Goal: Book appointment/travel/reservation

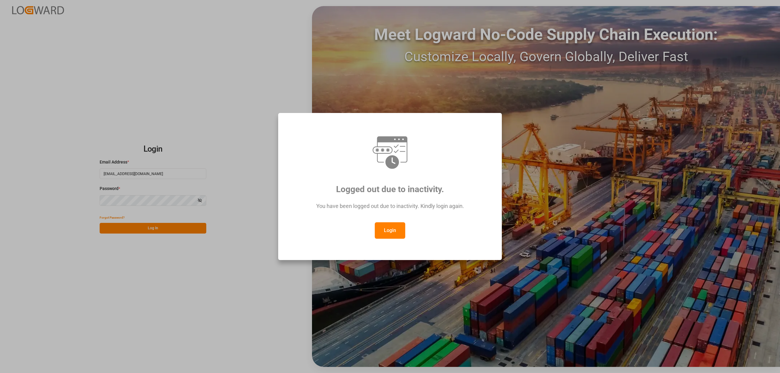
click at [389, 225] on button "Login" at bounding box center [390, 230] width 30 height 16
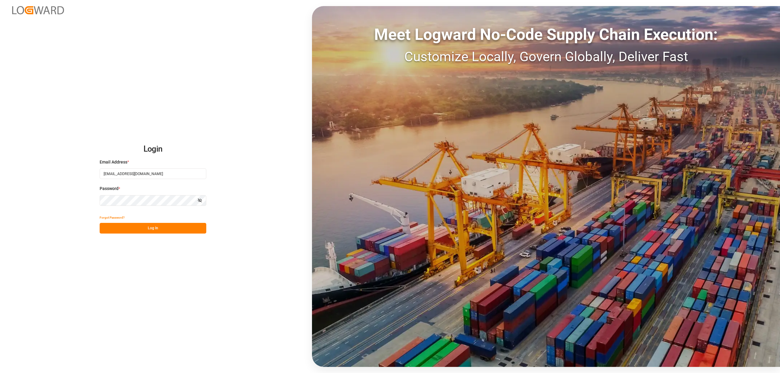
drag, startPoint x: 130, startPoint y: 224, endPoint x: 152, endPoint y: 225, distance: 21.9
click at [130, 225] on button "Log In" at bounding box center [153, 228] width 107 height 11
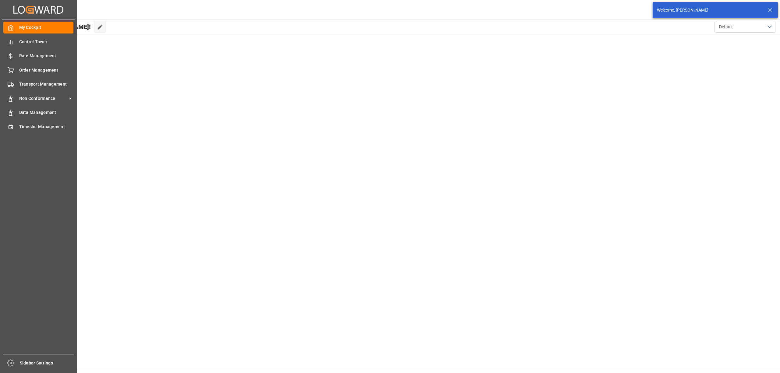
click at [16, 119] on div "My Cockpit My Cockpit Control Tower Control Tower Rate Management Rate Manageme…" at bounding box center [38, 187] width 73 height 335
click at [12, 131] on div "Timeslot Management Timeslot Management" at bounding box center [38, 127] width 70 height 12
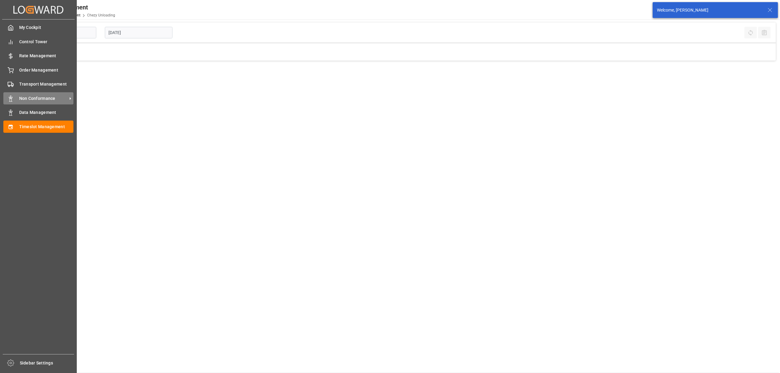
type input "Chezy Unloading"
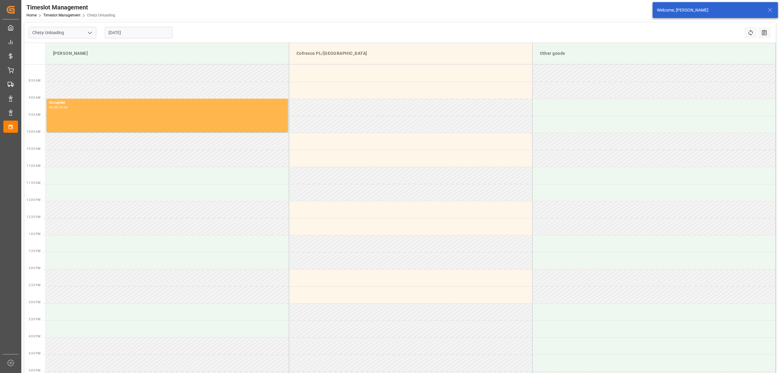
click at [130, 32] on input "[DATE]" at bounding box center [139, 33] width 68 height 12
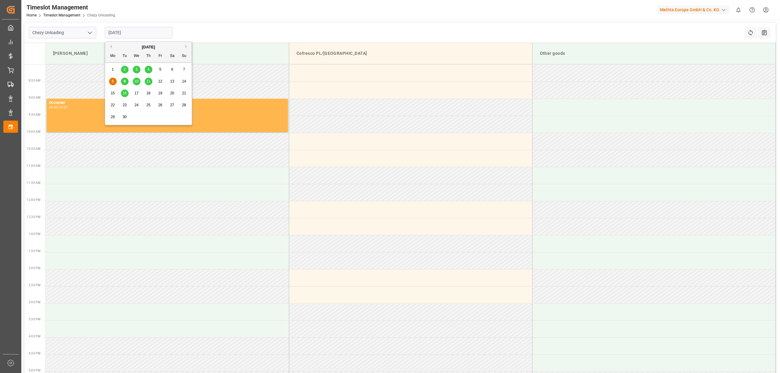
click at [148, 81] on span "11" at bounding box center [148, 81] width 4 height 4
type input "[DATE]"
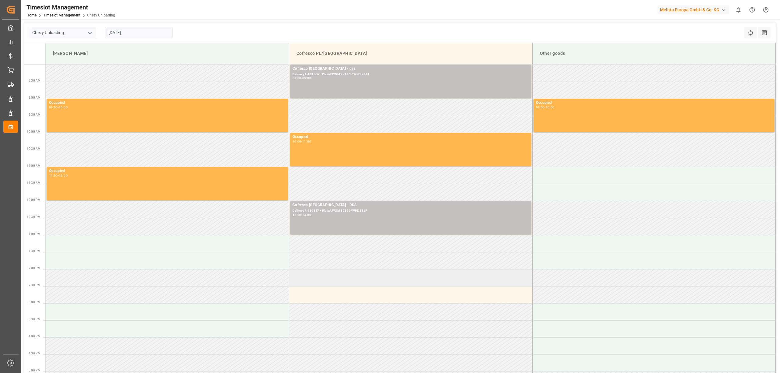
click at [366, 274] on td at bounding box center [410, 277] width 243 height 17
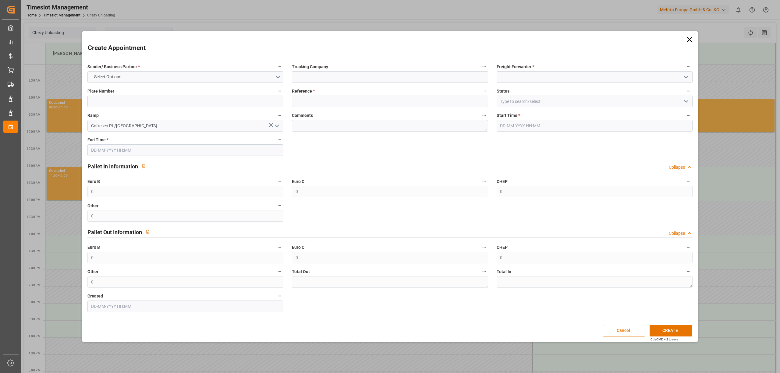
type input "[DATE] 14:00"
type input "[DATE] 15:00"
click at [198, 71] on div "Sender/ Business Partner * Select Options" at bounding box center [185, 73] width 204 height 24
click at [196, 73] on button "Select Options" at bounding box center [185, 77] width 196 height 12
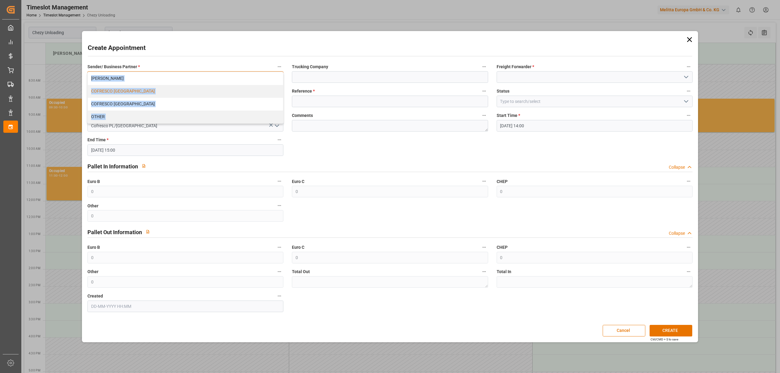
click at [185, 88] on div "COFRESCO [GEOGRAPHIC_DATA]" at bounding box center [185, 91] width 195 height 13
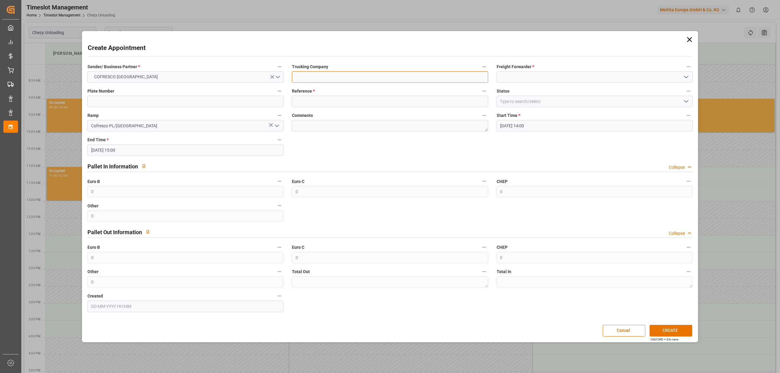
click at [315, 78] on input at bounding box center [390, 77] width 196 height 12
type input "dss"
click at [524, 75] on input at bounding box center [595, 77] width 196 height 12
click at [524, 90] on div "DSS" at bounding box center [594, 91] width 195 height 14
type input "DSS"
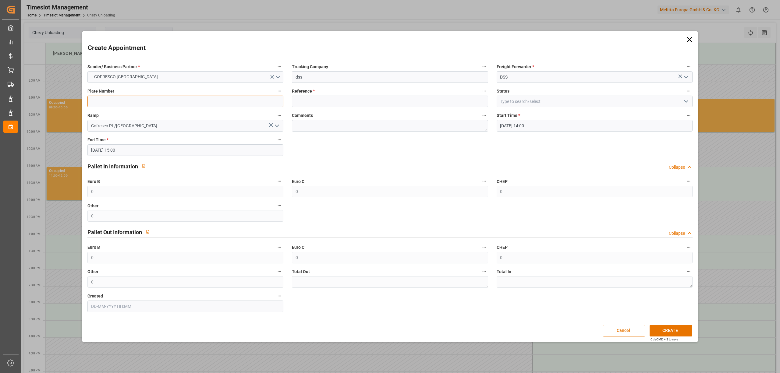
click at [132, 96] on input at bounding box center [185, 102] width 196 height 12
type input "x"
click at [352, 103] on input at bounding box center [390, 102] width 196 height 12
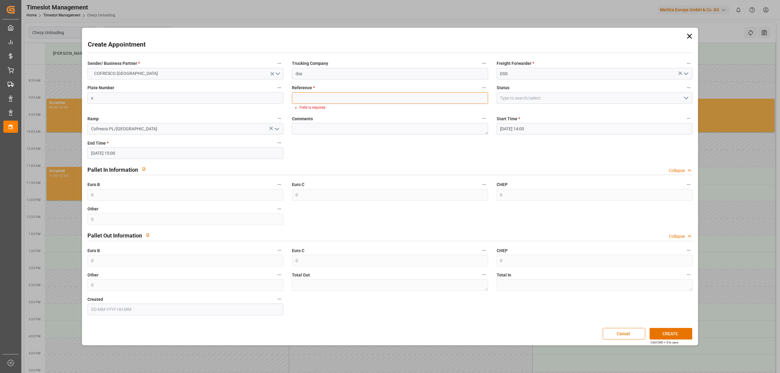
click at [328, 101] on input at bounding box center [390, 98] width 196 height 12
paste input "489424"
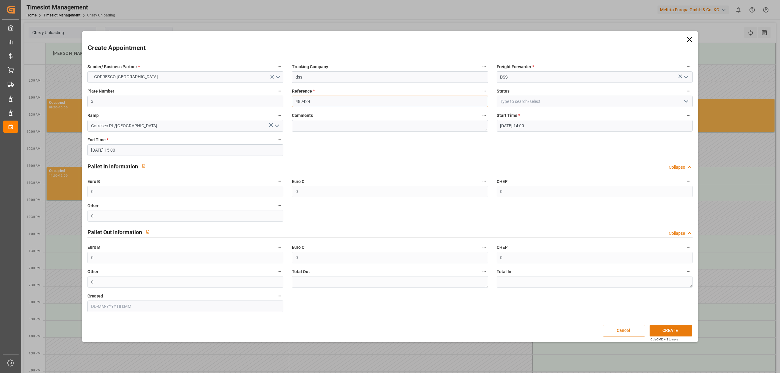
type input "489424"
click at [677, 328] on button "CREATE" at bounding box center [671, 331] width 43 height 12
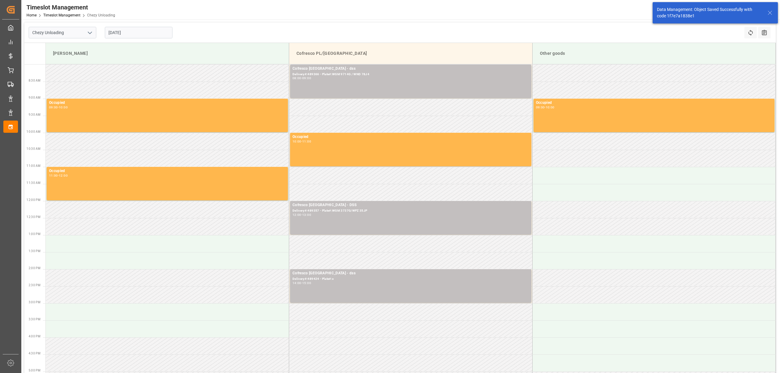
click at [444, 15] on div "Timeslot Management Home Timeslot Management Chezy Unloading Melitta Europa Gmb…" at bounding box center [398, 10] width 763 height 20
click at [324, 20] on header "Timeslot Management Home Timeslot Management Chezy Unloading Melitta Europa Gmb…" at bounding box center [398, 10] width 763 height 20
click at [283, 16] on div "Timeslot Management Home Timeslot Management Chezy Unloading Melitta Europa Gmb…" at bounding box center [398, 10] width 763 height 20
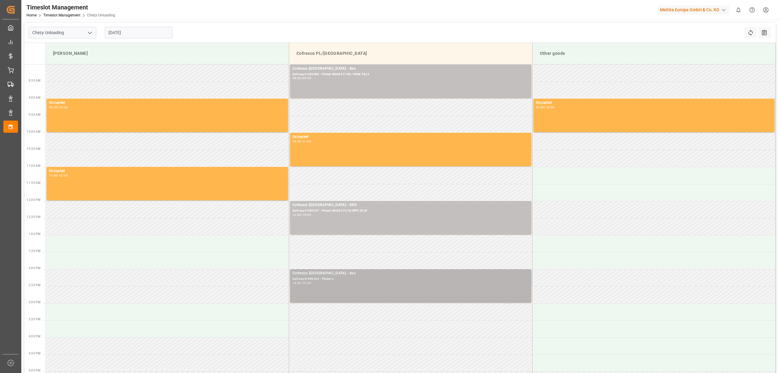
click at [342, 279] on div "Delivery#:489424 - Plate#:x" at bounding box center [411, 279] width 236 height 5
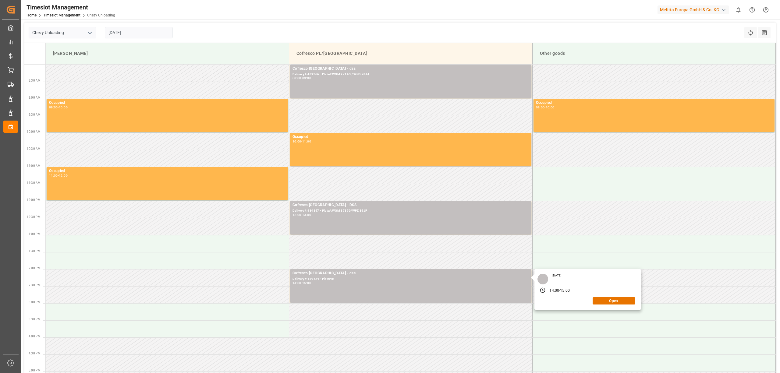
click at [154, 33] on input "[DATE]" at bounding box center [139, 33] width 68 height 12
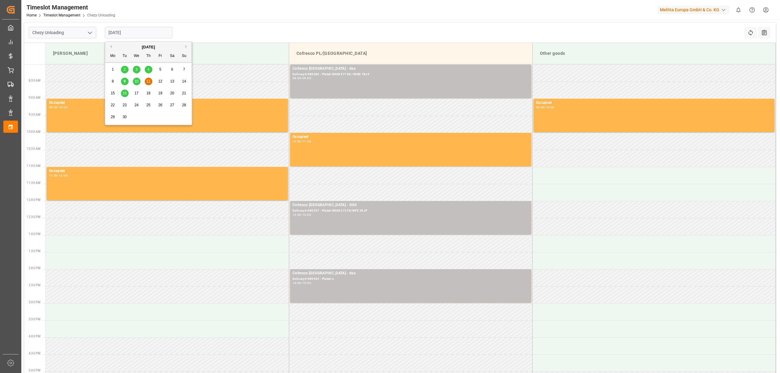
click at [136, 82] on span "10" at bounding box center [136, 81] width 4 height 4
type input "[DATE]"
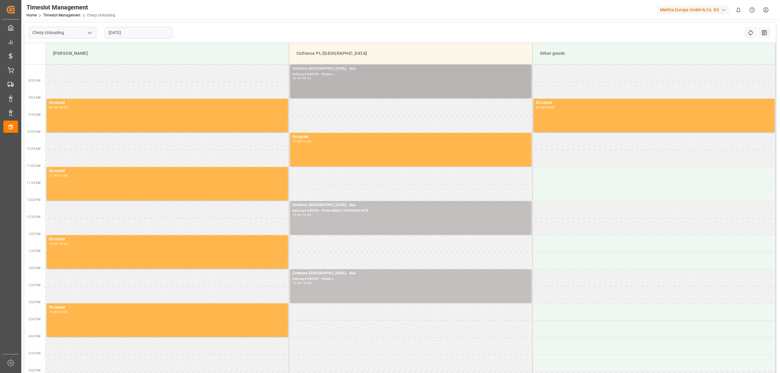
click at [348, 82] on div "Cofresco [GEOGRAPHIC_DATA] - dss Delivery#:489425 - Plate#:x 08:00 - 09:00" at bounding box center [411, 81] width 236 height 31
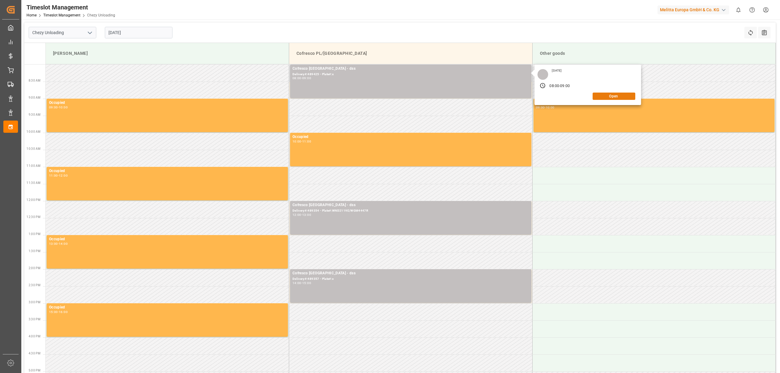
click at [606, 96] on button "Open" at bounding box center [614, 96] width 43 height 7
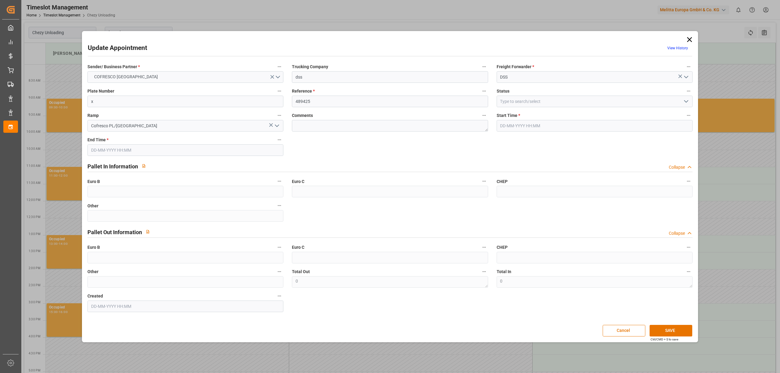
type input "[DATE] 08:00"
type input "[DATE] 09:00"
type input "[DATE] 07:47"
click at [185, 101] on input "x" at bounding box center [185, 102] width 196 height 12
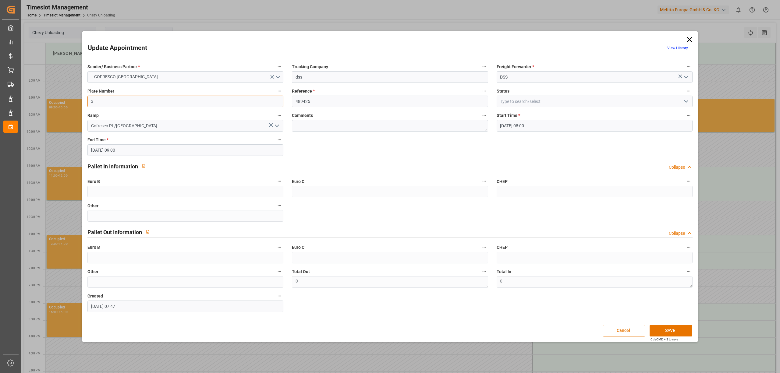
paste input "GDA66884/CTR53182"
type input "GDA66884/CTR53182"
click at [664, 330] on button "SAVE" at bounding box center [671, 331] width 43 height 12
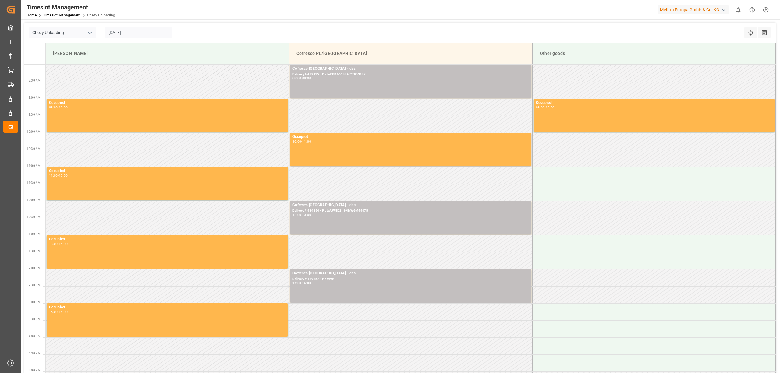
click at [122, 37] on input "[DATE]" at bounding box center [139, 33] width 68 height 12
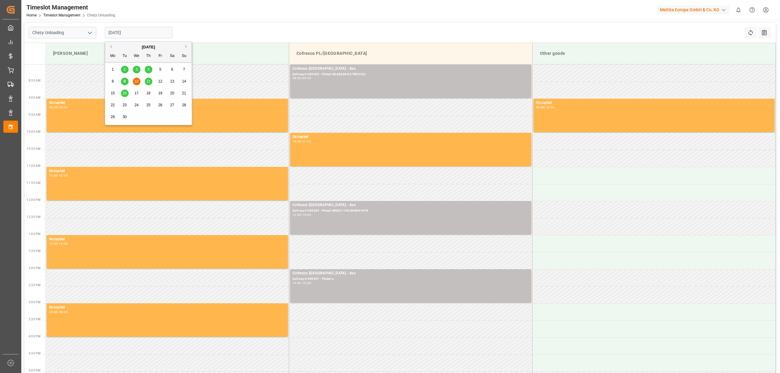
click at [147, 82] on span "11" at bounding box center [148, 81] width 4 height 4
type input "[DATE]"
